Goal: Check status

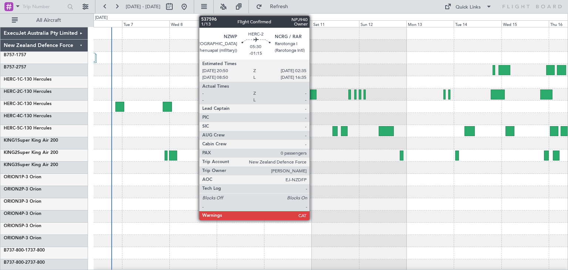
click at [313, 94] on div at bounding box center [310, 94] width 11 height 10
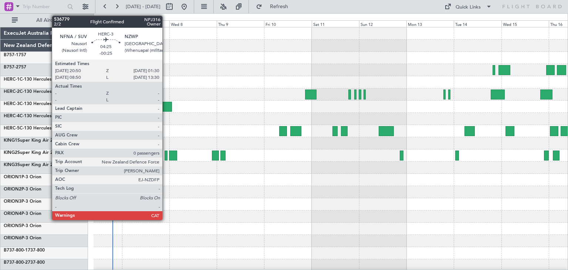
click at [166, 105] on div at bounding box center [167, 107] width 9 height 10
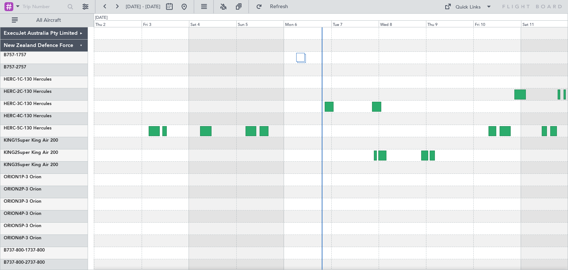
click at [461, 91] on div at bounding box center [331, 179] width 474 height 305
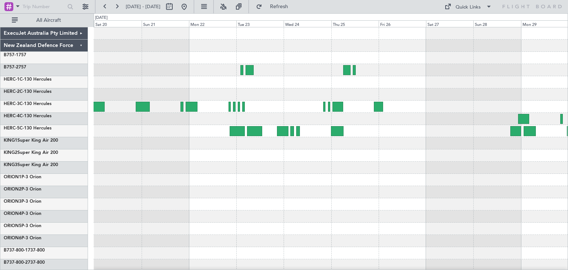
click at [407, 205] on div at bounding box center [331, 204] width 474 height 12
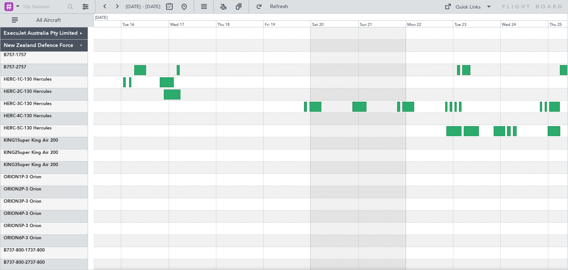
click at [467, 188] on div at bounding box center [331, 179] width 474 height 305
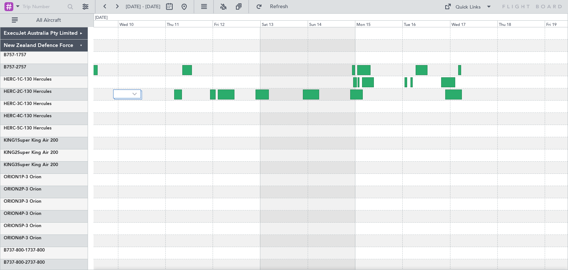
click at [364, 138] on div at bounding box center [331, 179] width 474 height 305
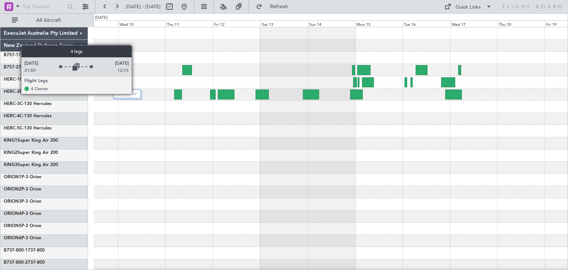
click at [135, 94] on img at bounding box center [134, 93] width 4 height 3
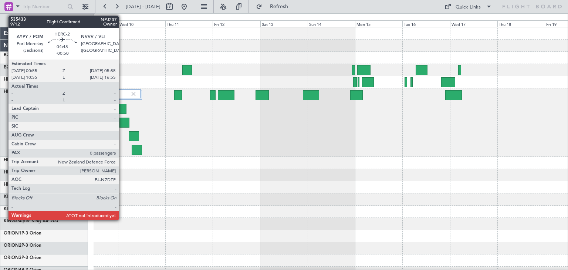
click at [122, 121] on div at bounding box center [124, 123] width 10 height 10
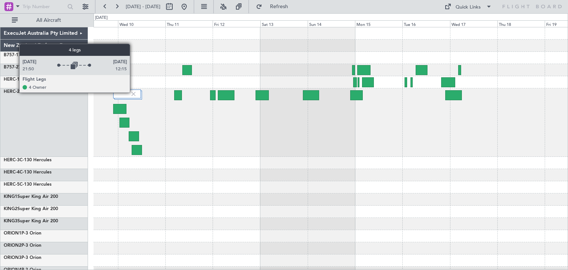
click at [133, 92] on img at bounding box center [133, 94] width 7 height 7
